Goal: Transaction & Acquisition: Purchase product/service

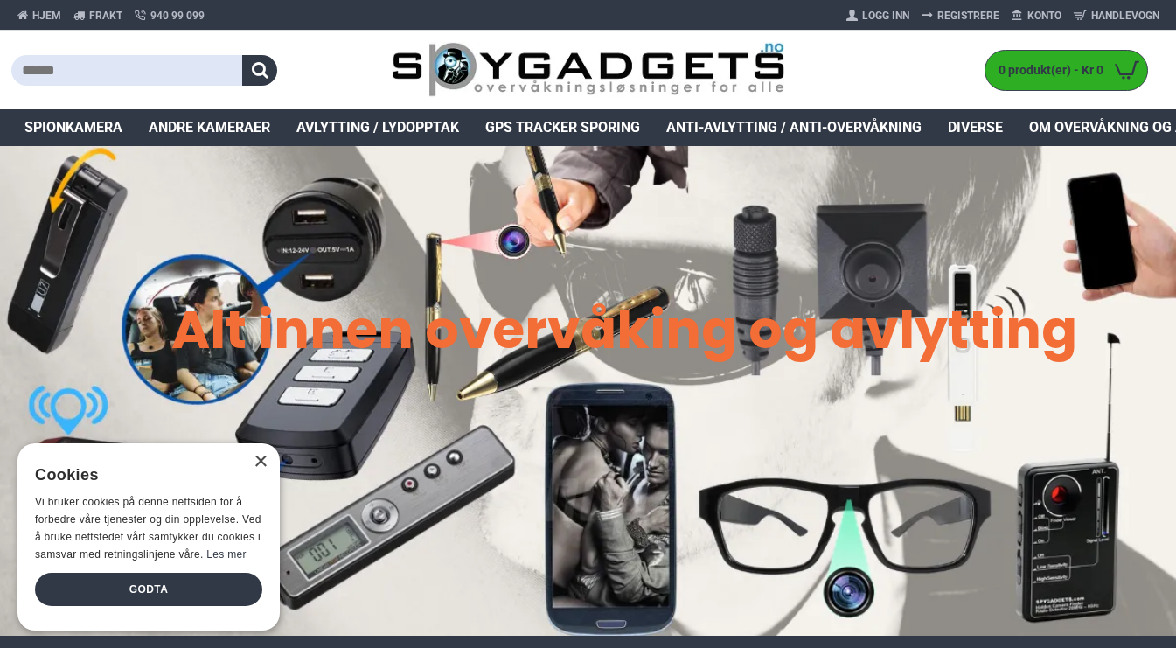
click at [200, 76] on input "text" at bounding box center [127, 70] width 232 height 31
paste input "**********"
type input "**********"
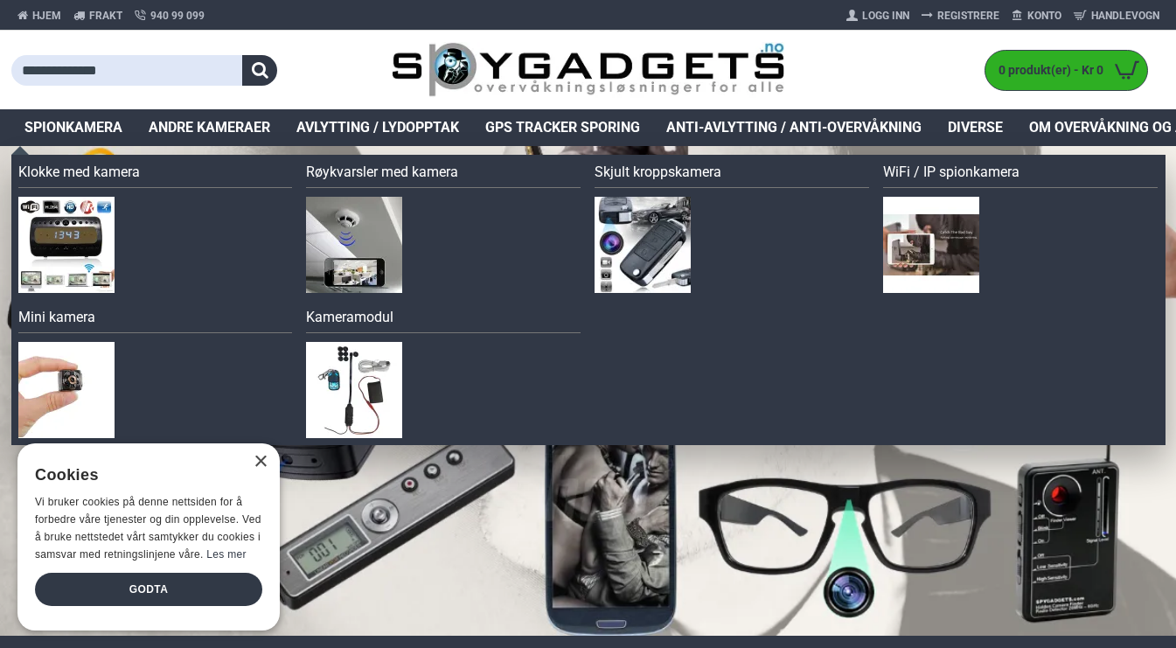
click at [108, 373] on img at bounding box center [66, 390] width 96 height 96
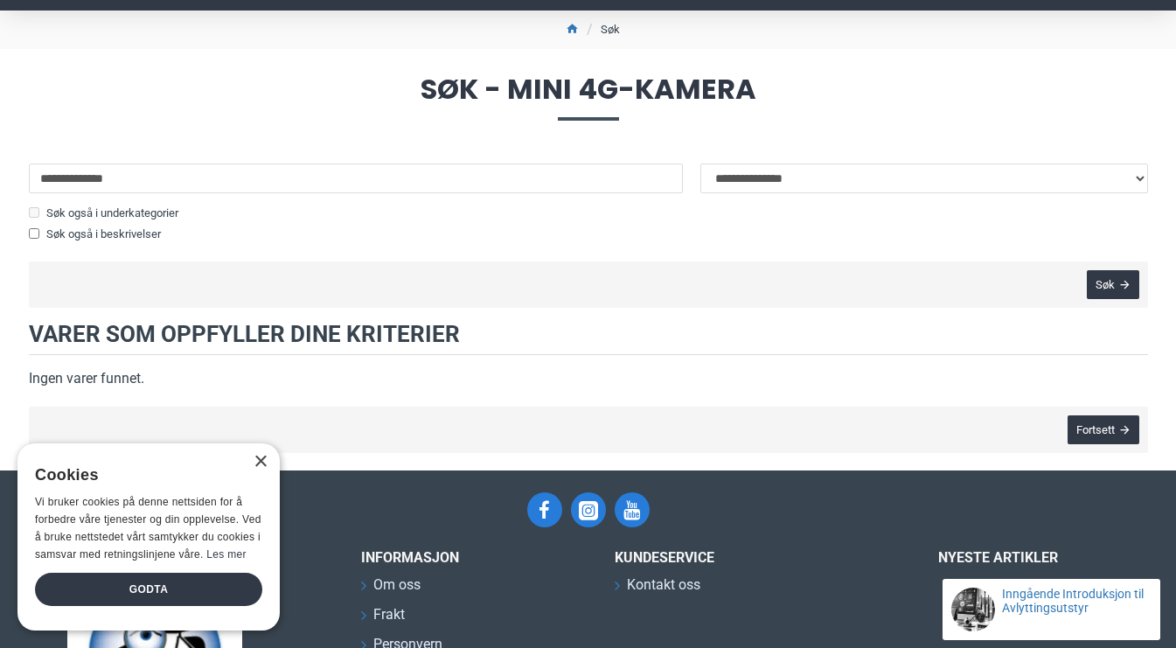
scroll to position [133, 0]
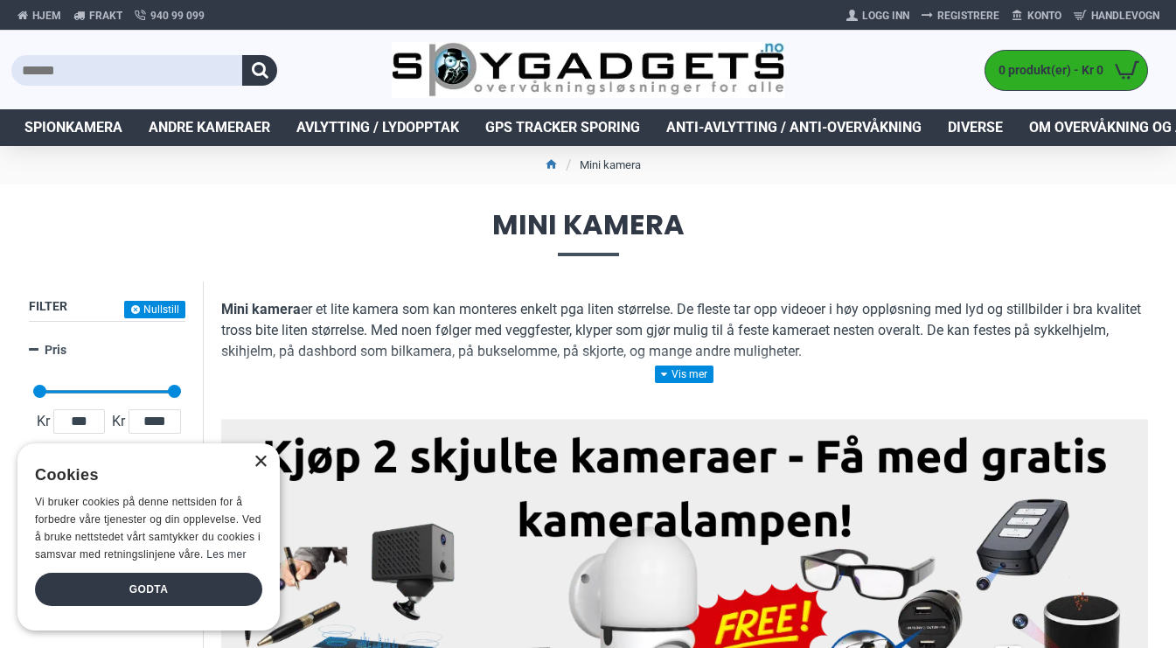
click at [259, 462] on div "×" at bounding box center [260, 462] width 13 height 13
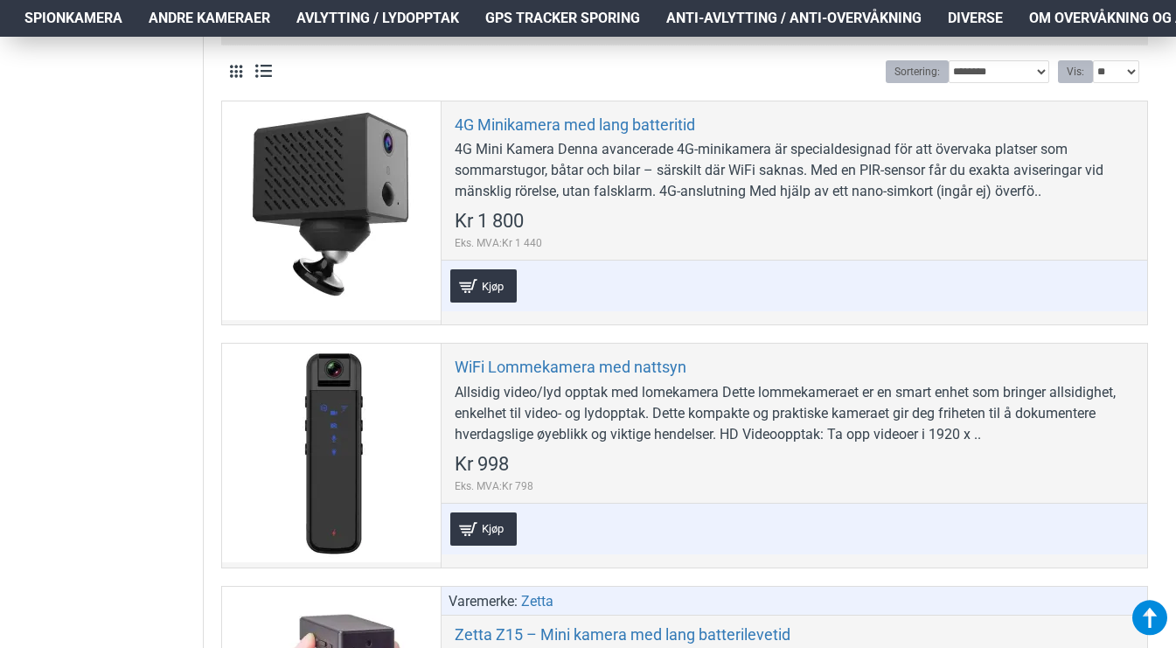
scroll to position [680, 0]
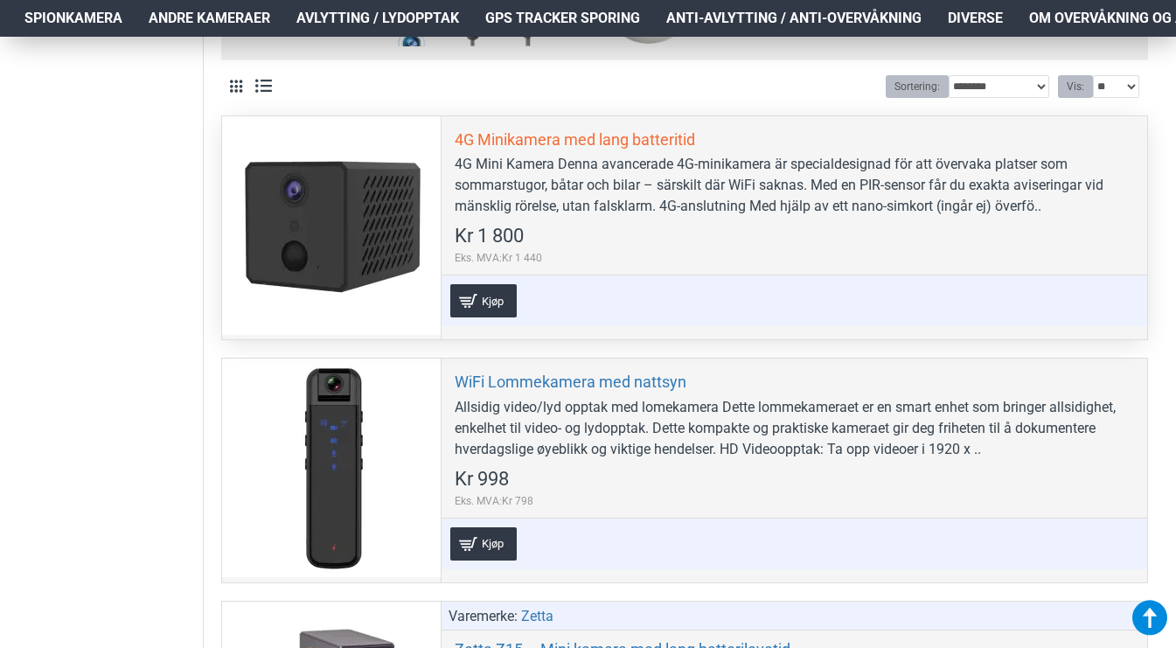
click at [559, 136] on link "4G Minikamera med lang batteritid" at bounding box center [575, 139] width 240 height 20
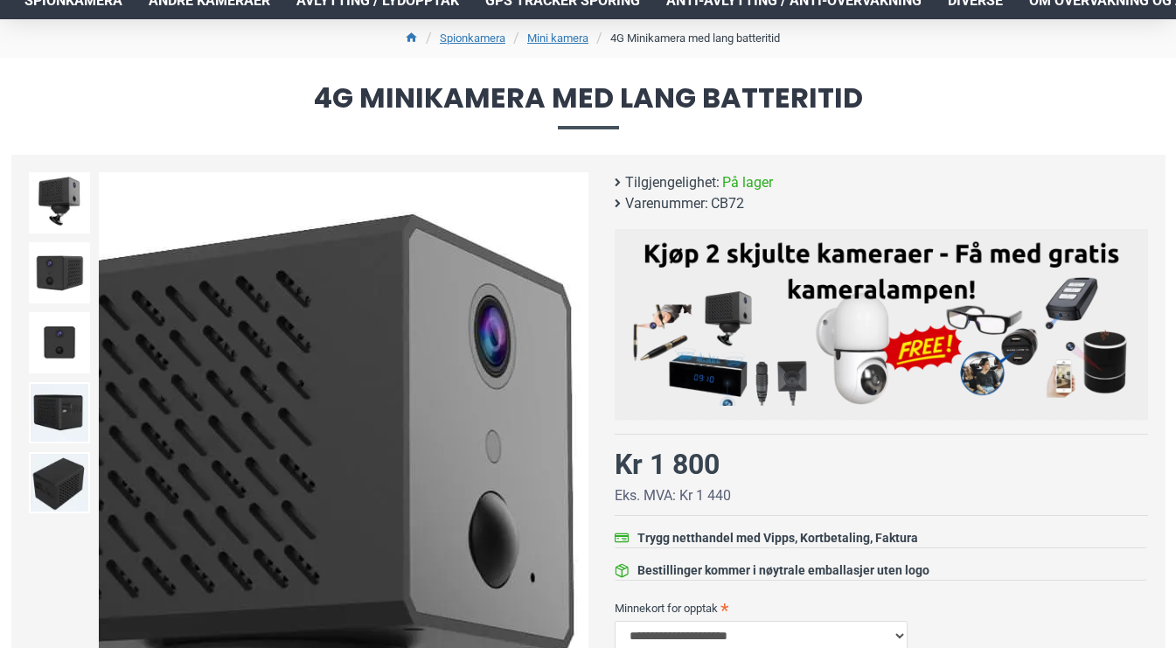
scroll to position [157, 0]
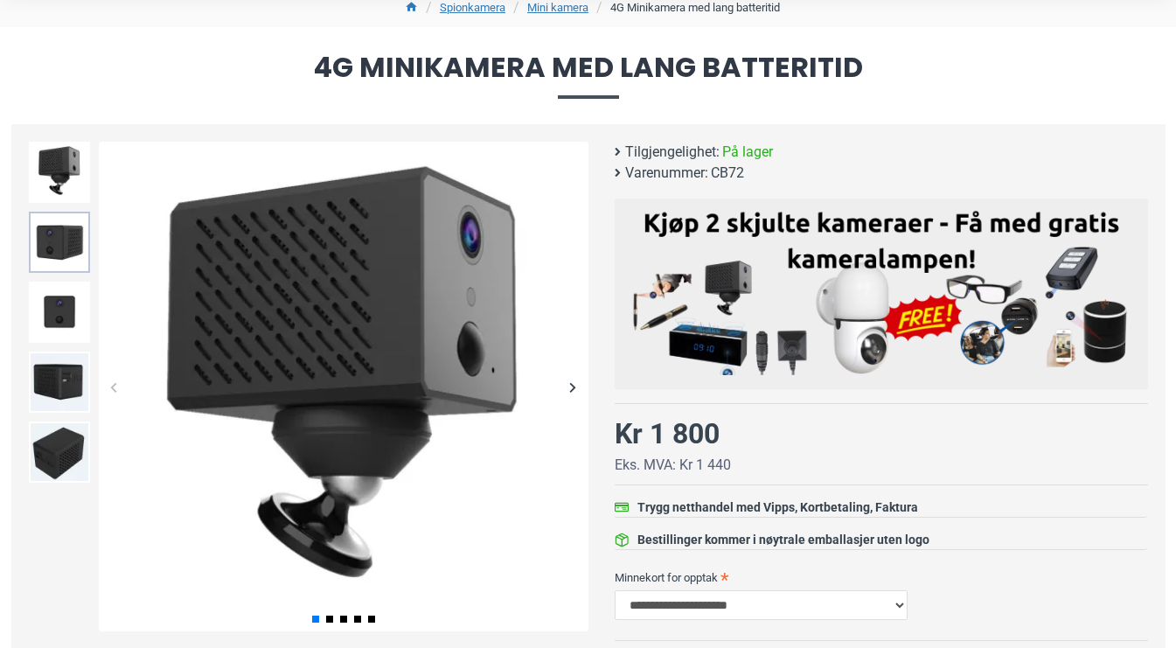
click at [73, 254] on img at bounding box center [59, 242] width 61 height 61
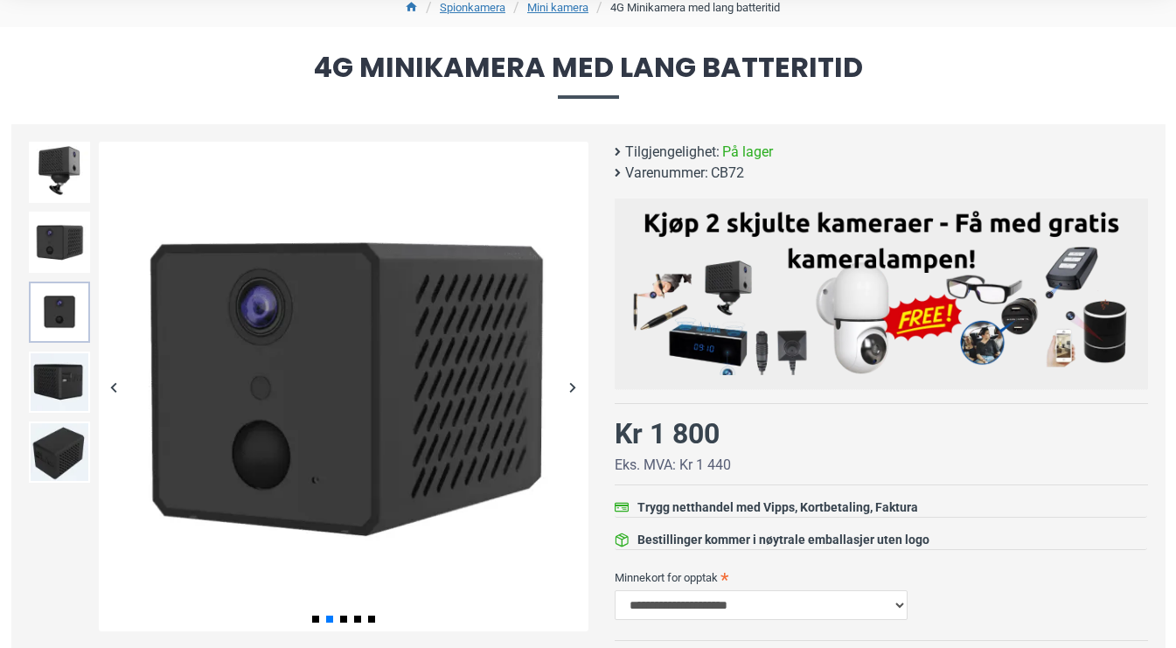
click at [72, 297] on img at bounding box center [59, 312] width 61 height 61
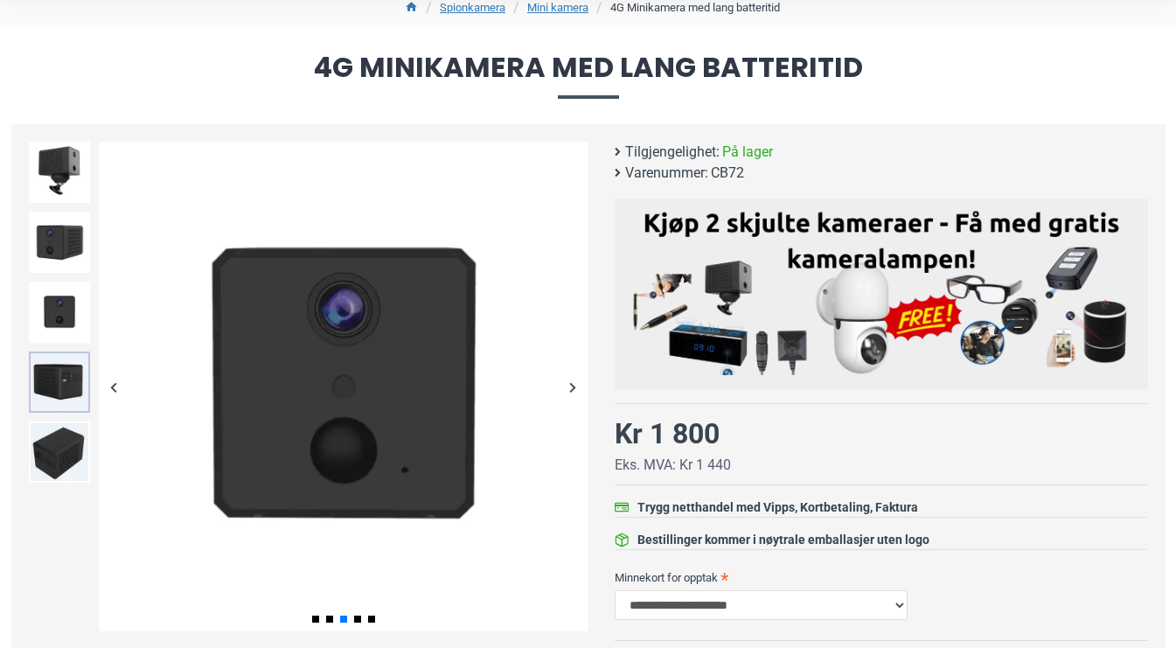
click at [52, 384] on img at bounding box center [59, 382] width 61 height 61
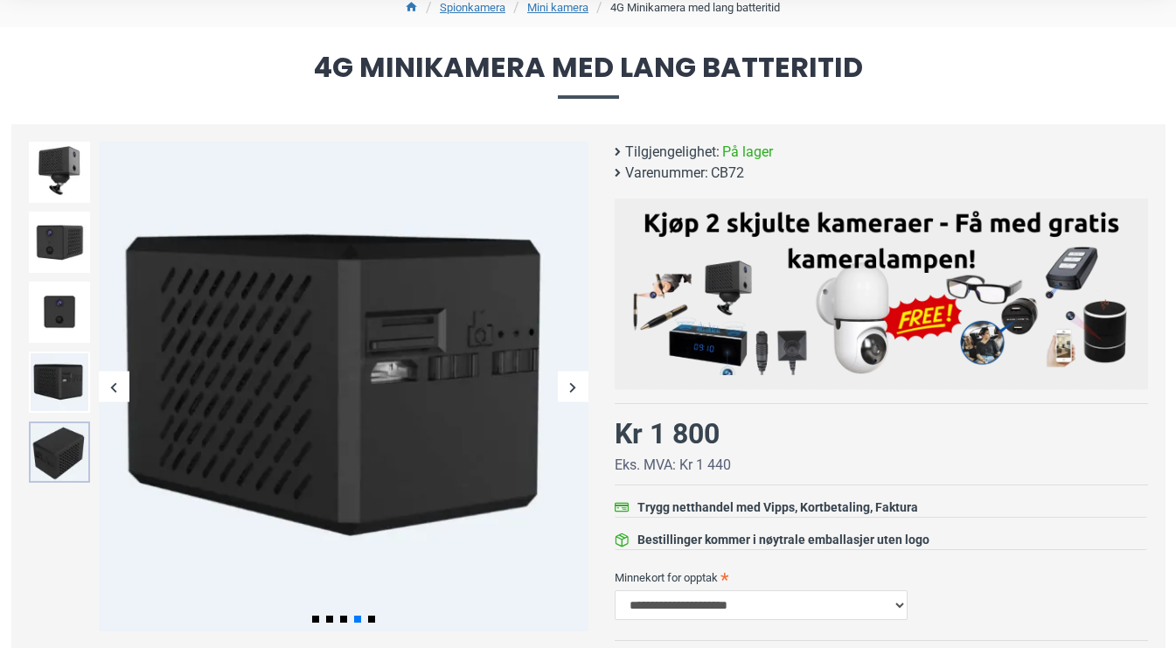
click at [54, 445] on img at bounding box center [59, 452] width 61 height 61
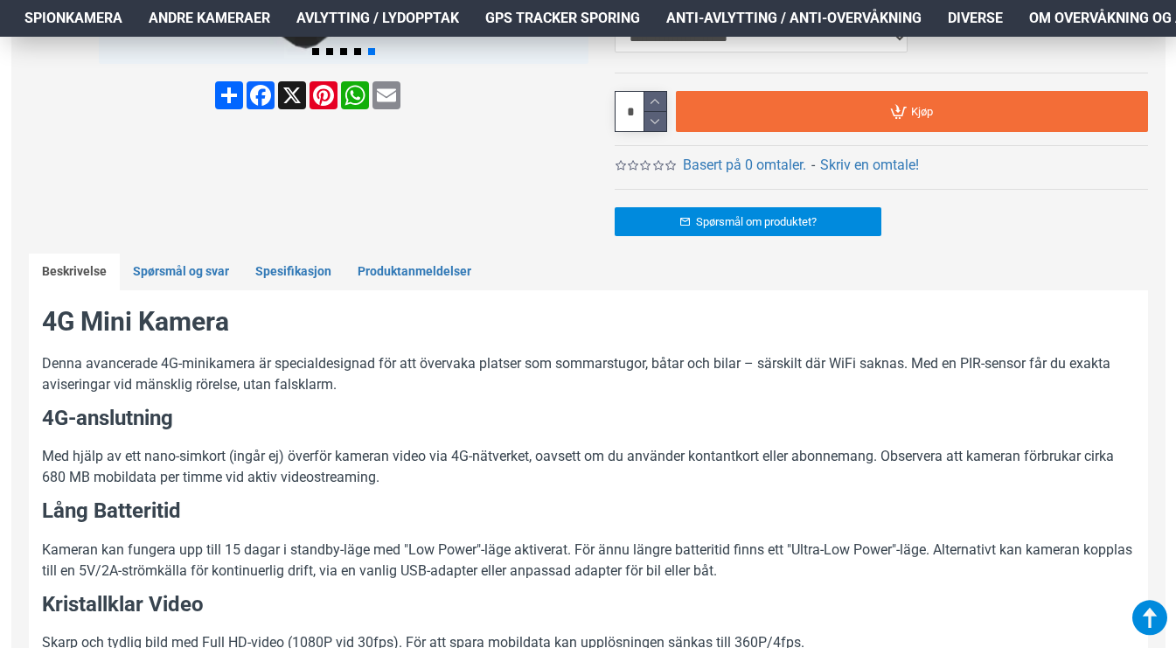
scroll to position [724, 0]
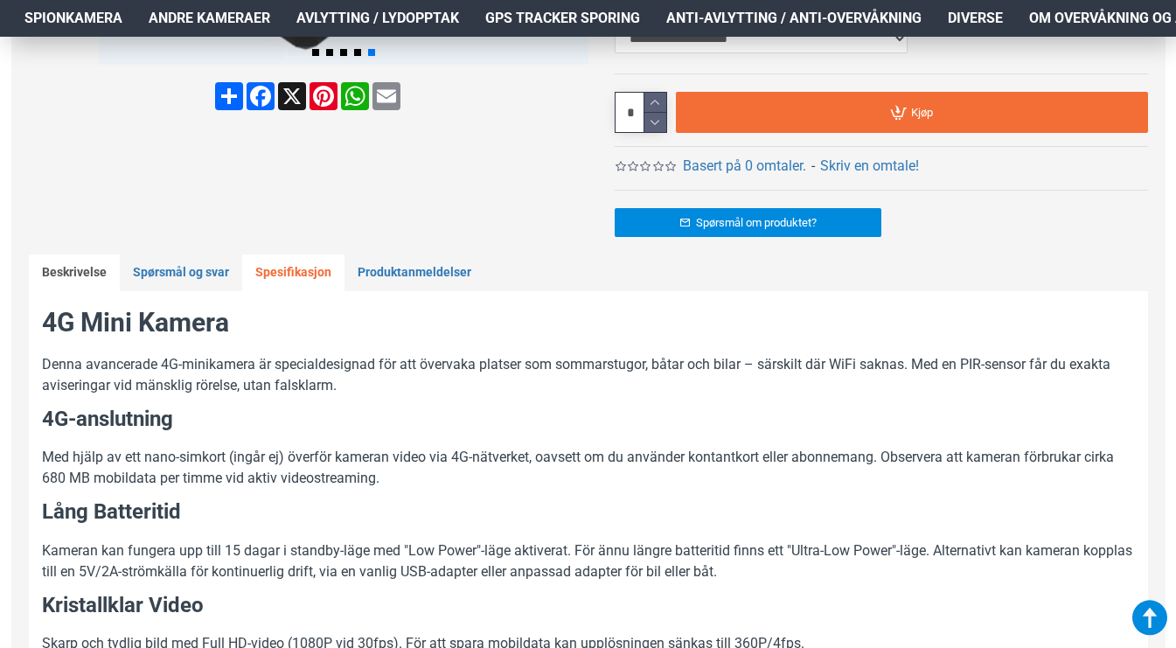
click at [307, 264] on link "Spesifikasjon" at bounding box center [293, 272] width 102 height 37
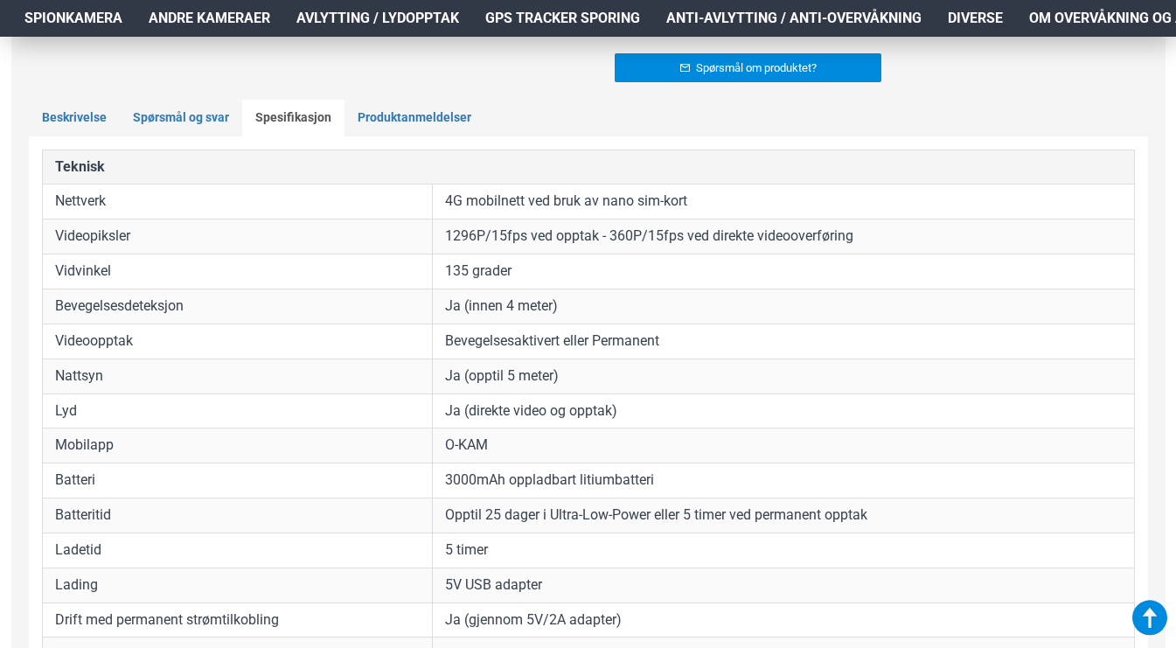
scroll to position [878, 0]
click at [202, 119] on link "Spørsmål og svar" at bounding box center [181, 119] width 122 height 37
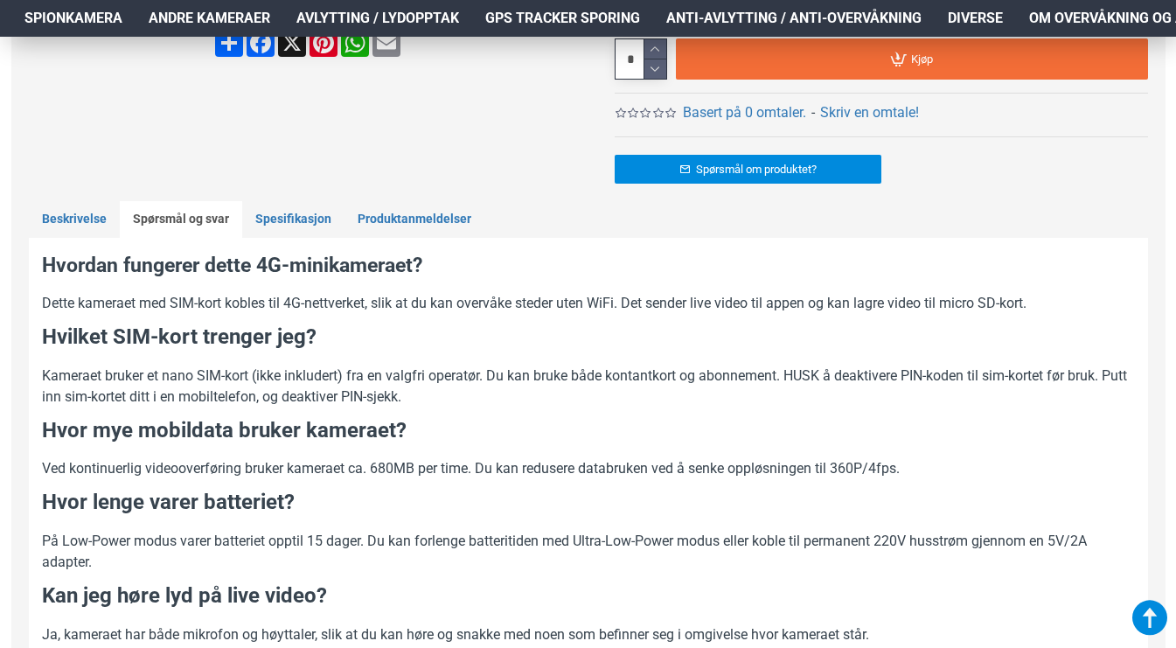
scroll to position [685, 0]
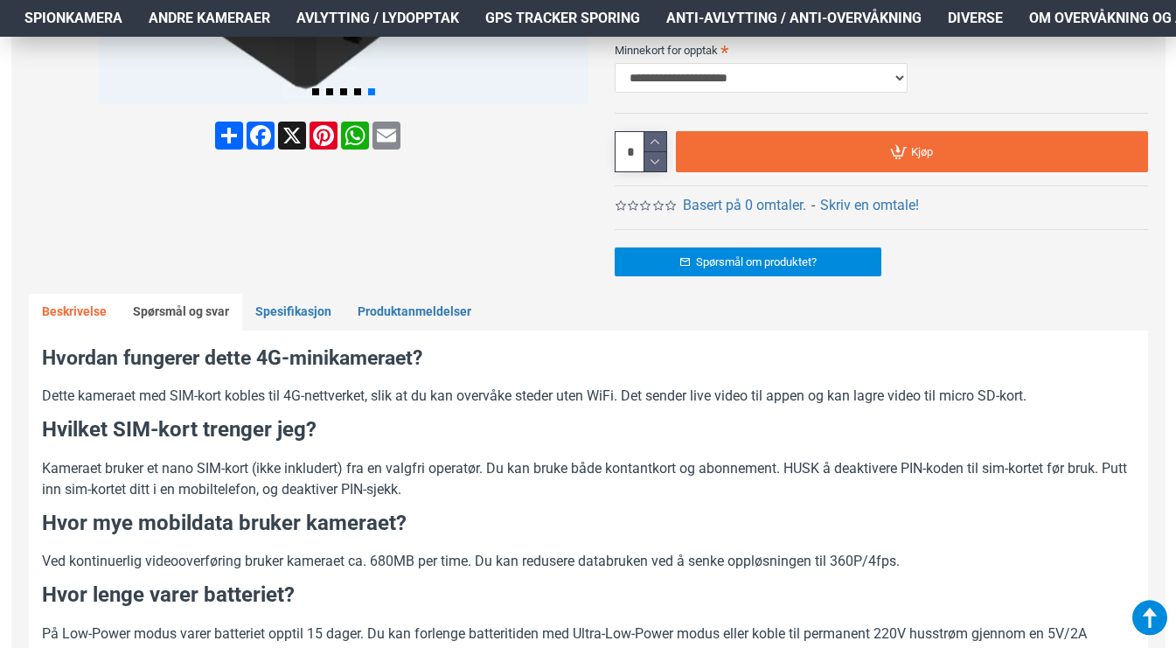
click at [89, 317] on link "Beskrivelse" at bounding box center [74, 312] width 91 height 37
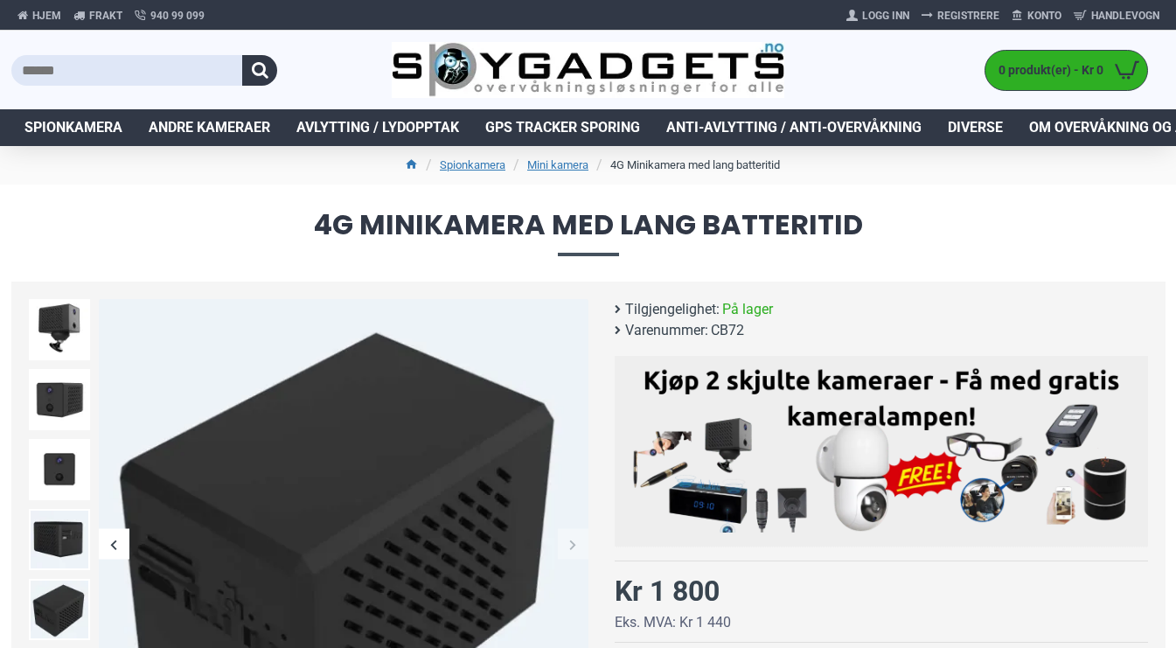
scroll to position [0, 0]
